Goal: Task Accomplishment & Management: Manage account settings

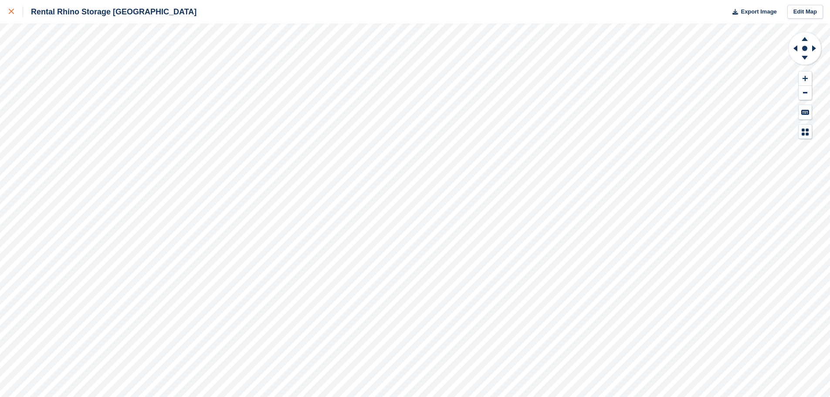
click at [5, 13] on link at bounding box center [11, 12] width 23 height 24
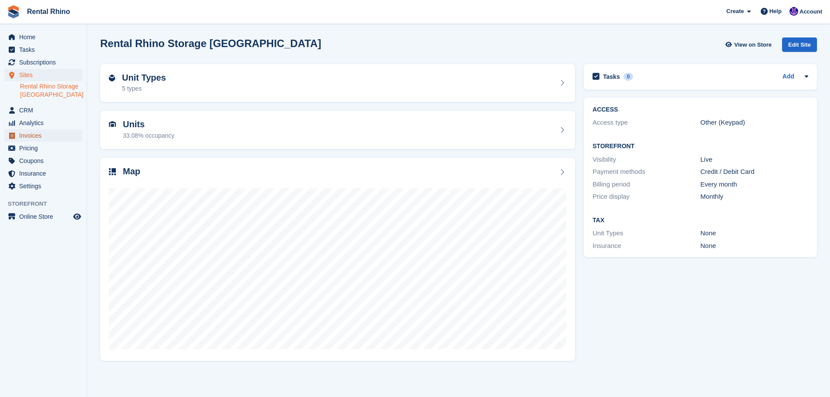
click at [33, 133] on span "Invoices" at bounding box center [45, 135] width 52 height 12
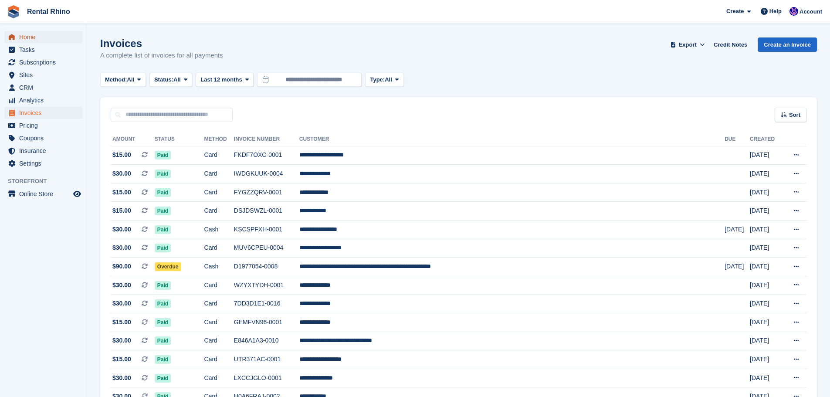
click at [24, 37] on span "Home" at bounding box center [45, 37] width 52 height 12
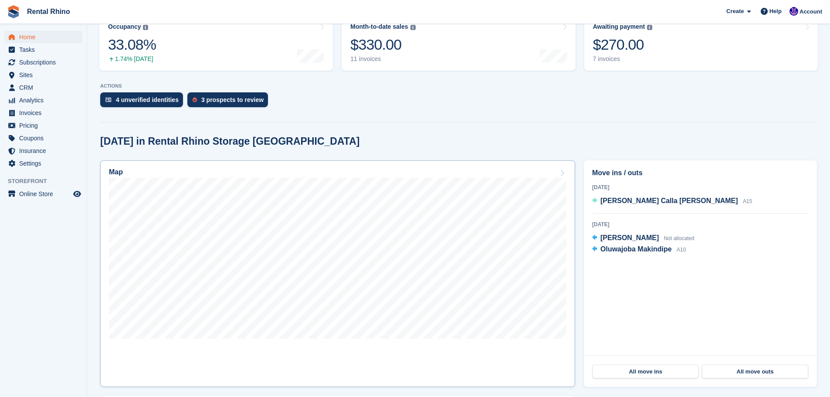
scroll to position [131, 0]
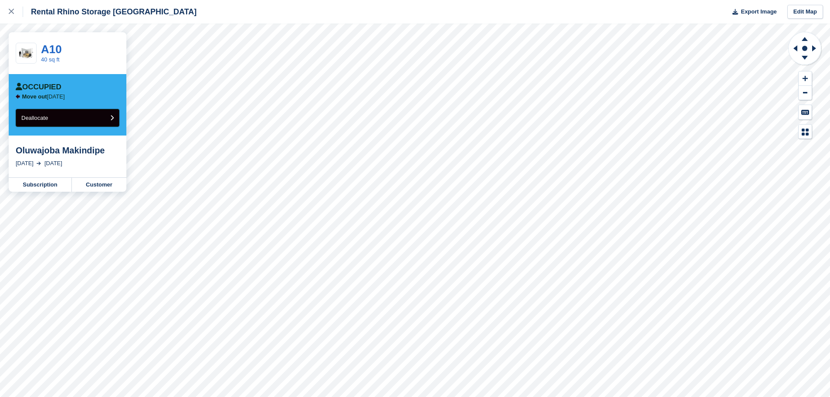
click at [47, 115] on span "Deallocate" at bounding box center [34, 118] width 27 height 7
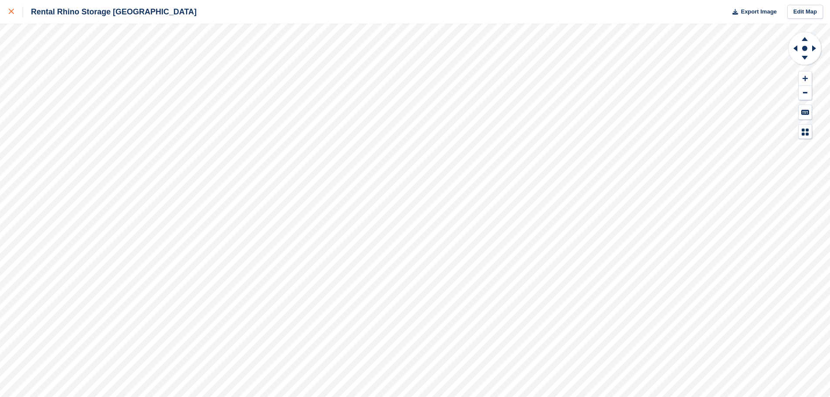
click at [9, 7] on div at bounding box center [16, 12] width 14 height 10
